Goal: Find specific page/section: Find specific page/section

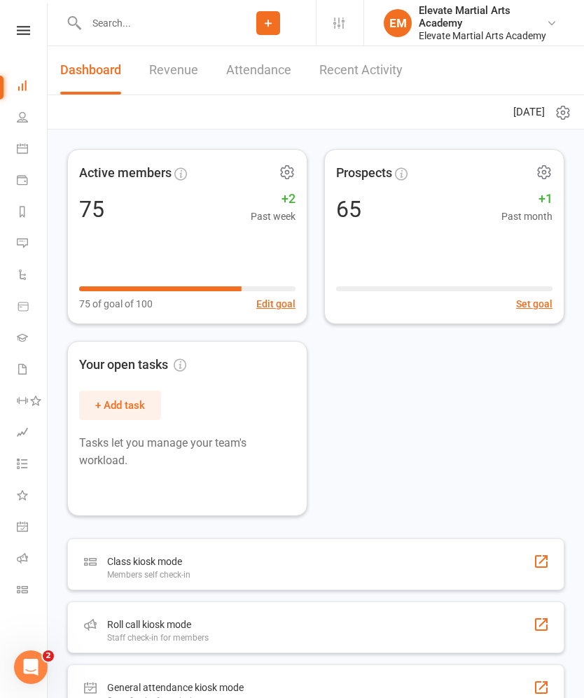
click at [25, 26] on icon at bounding box center [23, 30] width 13 height 9
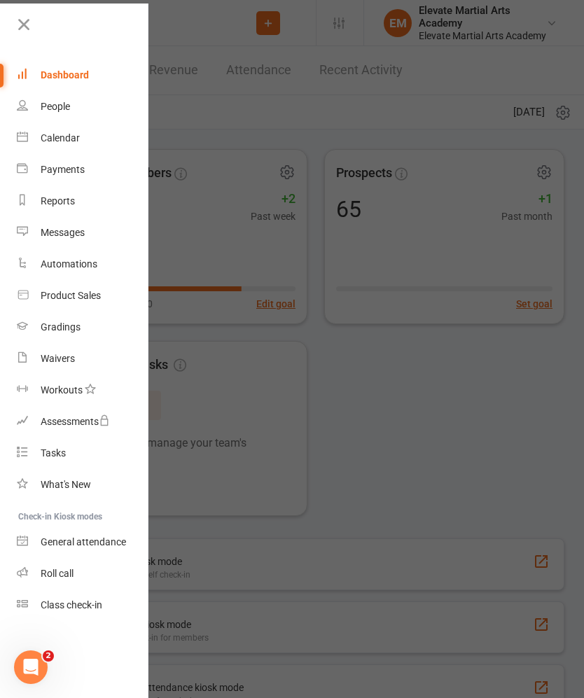
click at [53, 139] on div "Calendar" at bounding box center [60, 137] width 39 height 11
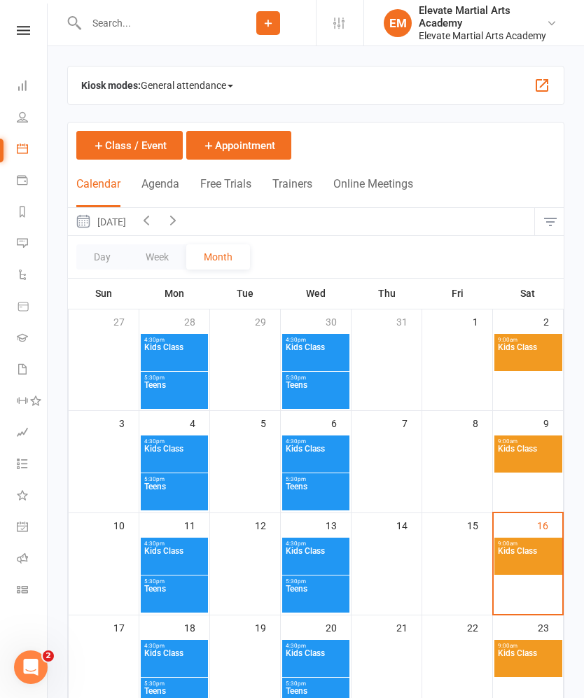
click at [536, 80] on button "button" at bounding box center [541, 85] width 17 height 17
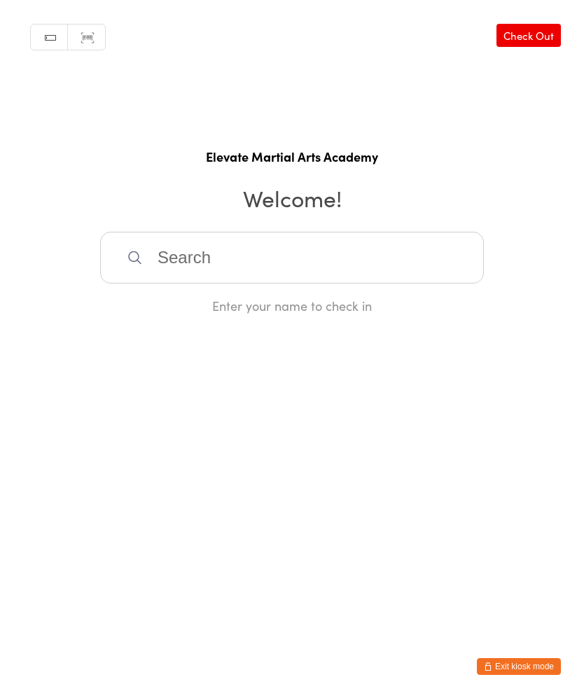
click at [408, 273] on input "search" at bounding box center [292, 258] width 384 height 52
